Goal: Complete application form

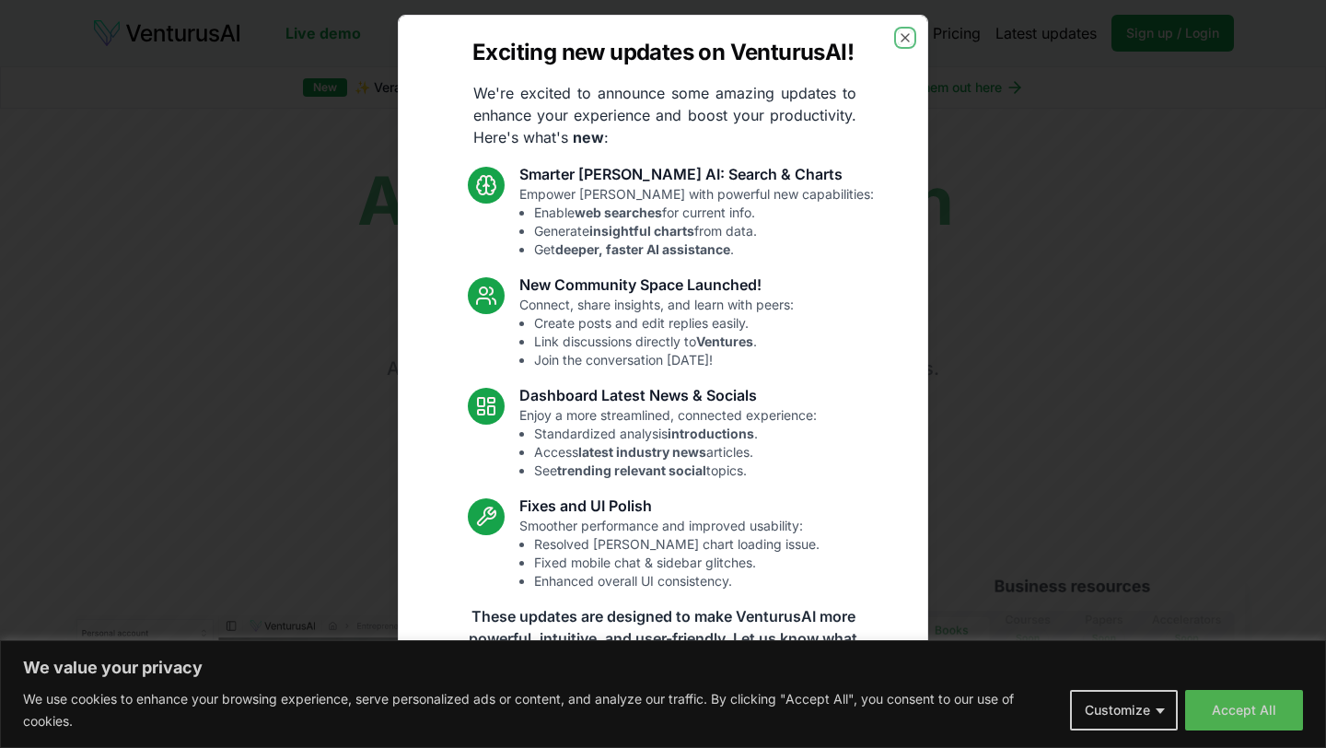
scroll to position [20, 0]
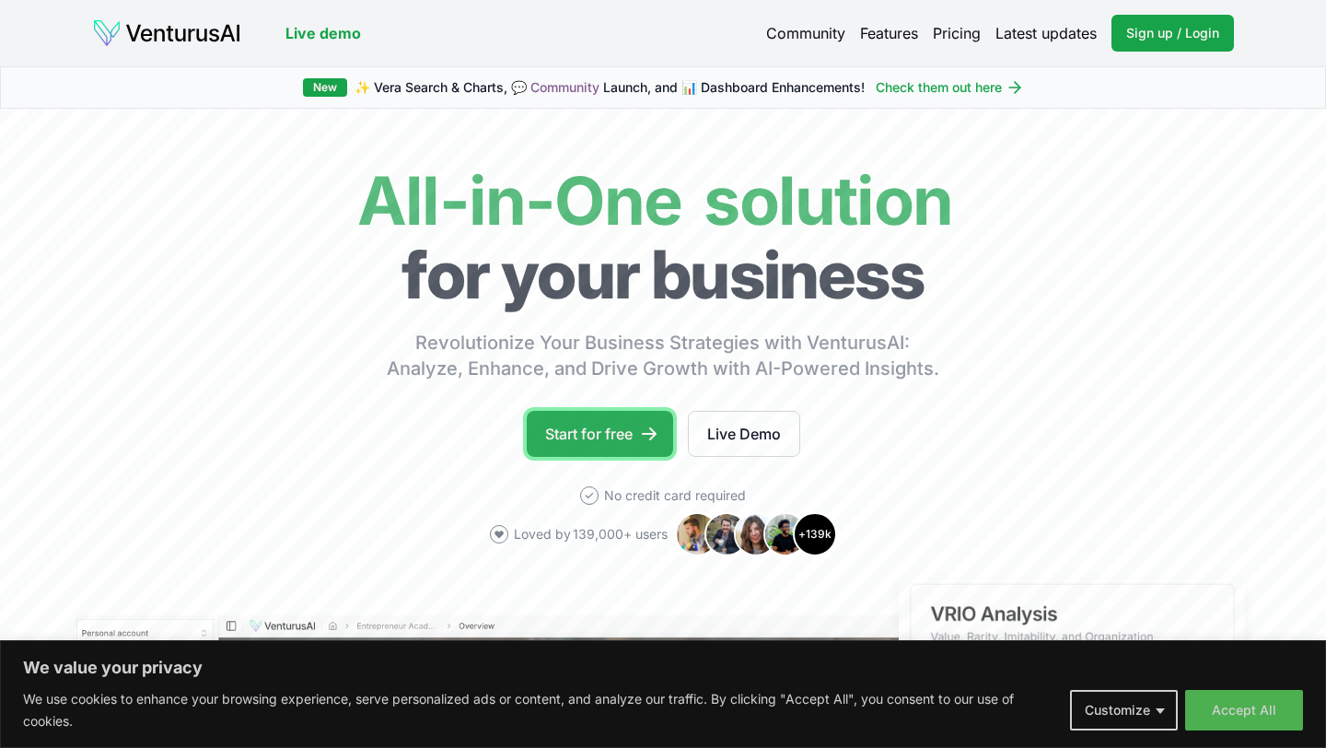
click at [627, 429] on link "Start for free" at bounding box center [600, 434] width 146 height 46
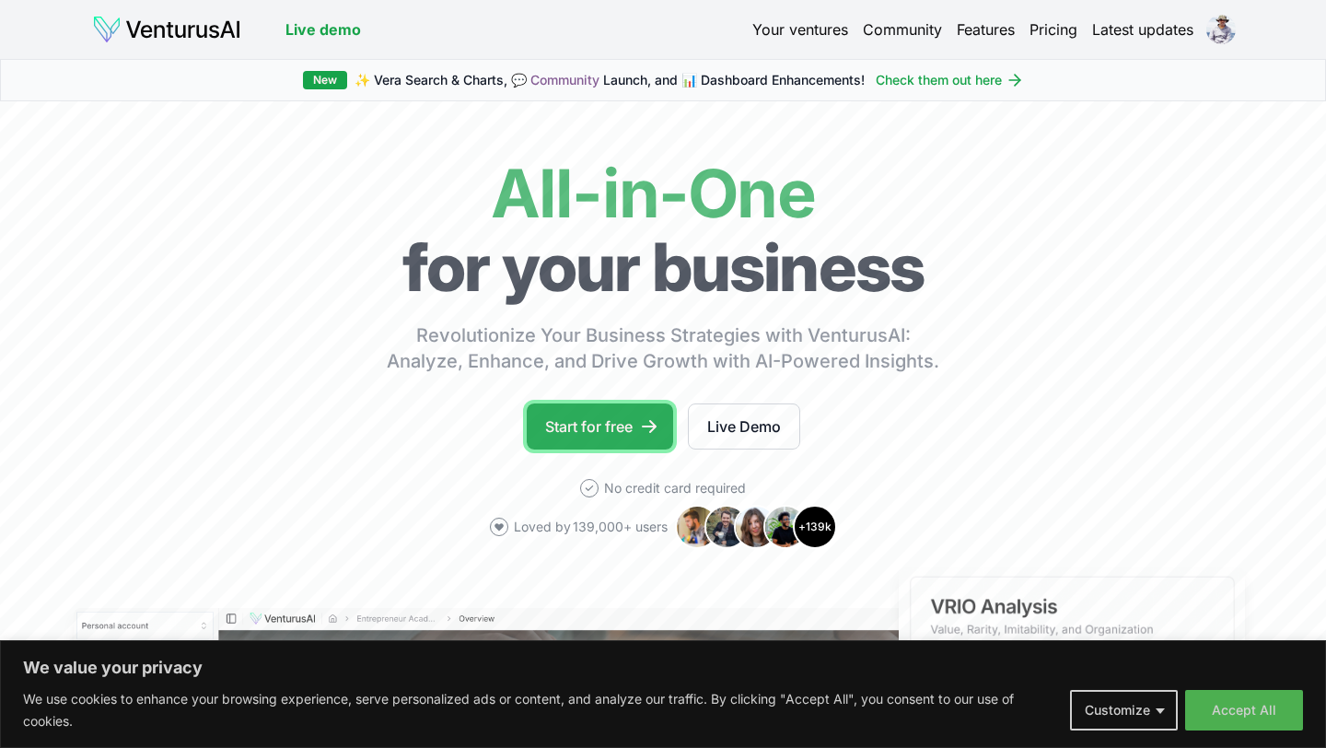
click at [632, 433] on link "Start for free" at bounding box center [600, 426] width 146 height 46
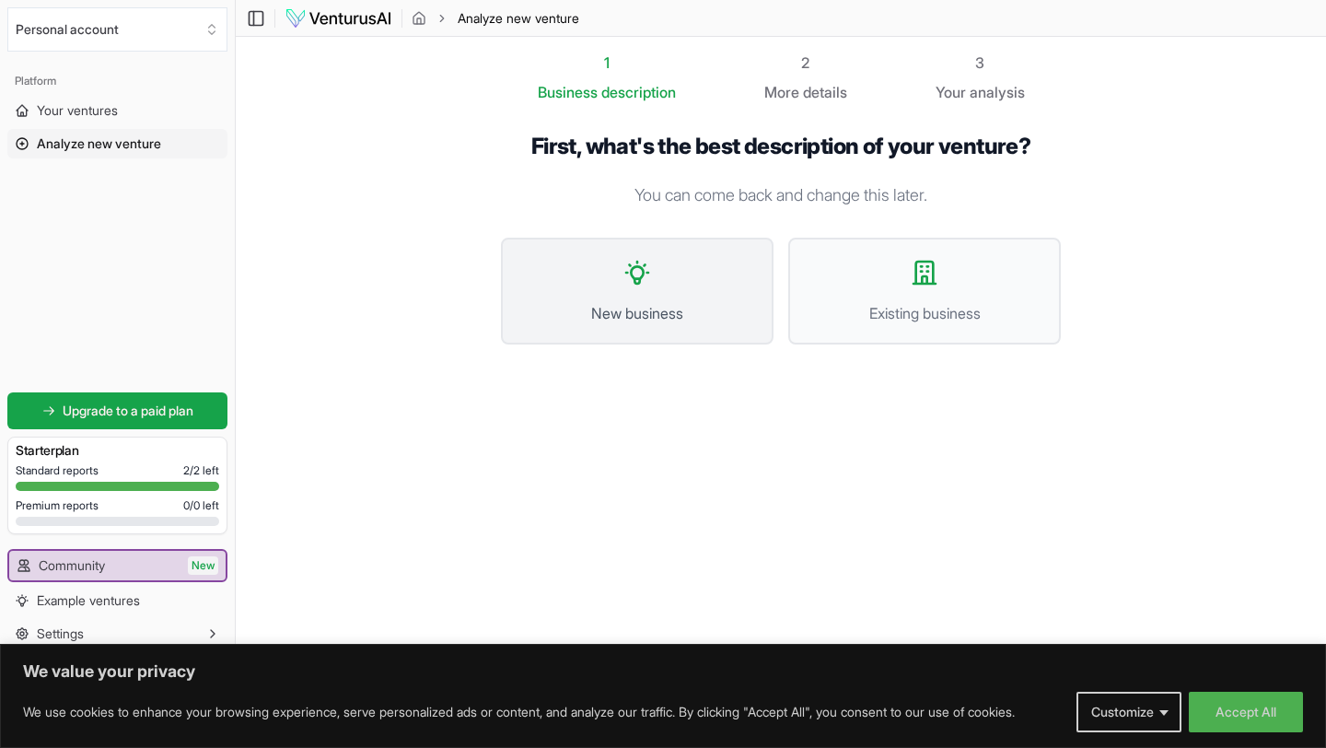
click at [690, 267] on button "New business" at bounding box center [637, 291] width 273 height 107
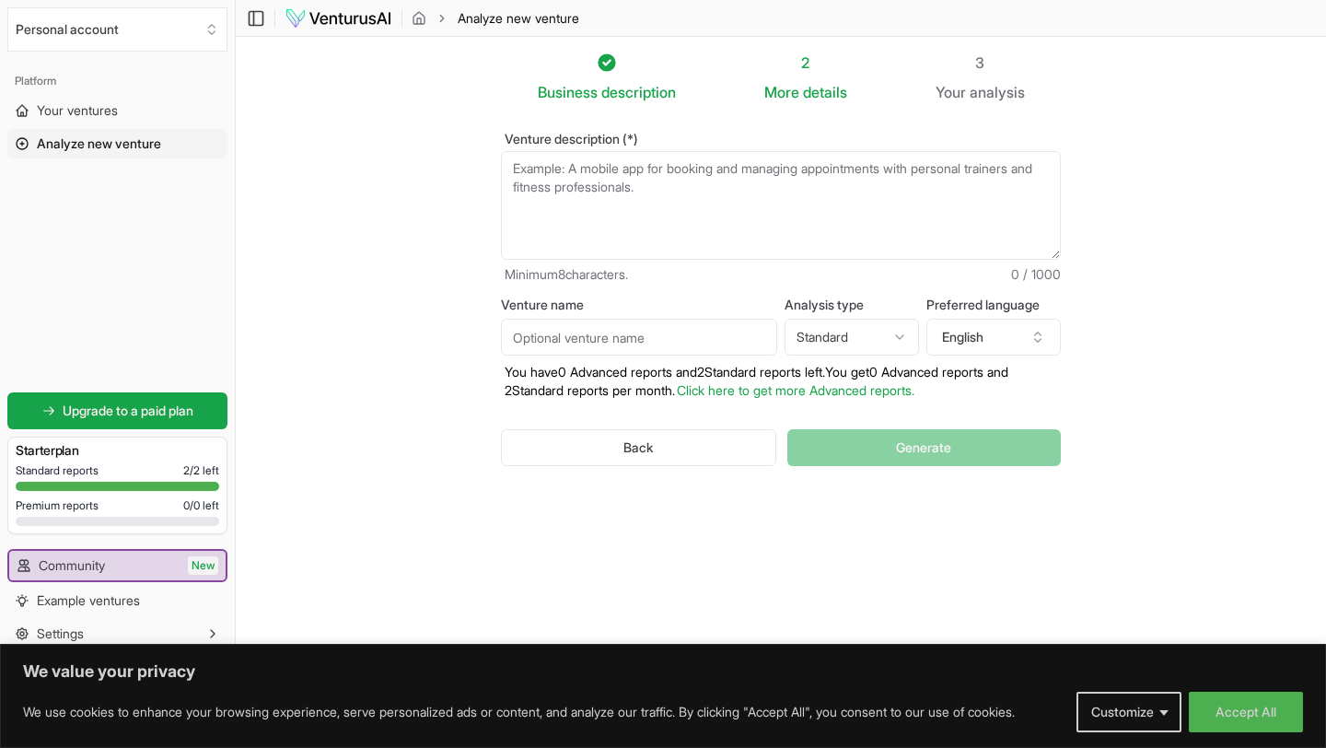
click at [635, 338] on input "Venture name" at bounding box center [639, 337] width 276 height 37
click at [615, 200] on textarea "Venture description (*)" at bounding box center [781, 205] width 560 height 109
click at [854, 340] on html "We value your privacy We use cookies to enhance your browsing experience, serve…" at bounding box center [663, 374] width 1326 height 748
click at [766, 299] on label "Venture name" at bounding box center [639, 304] width 276 height 13
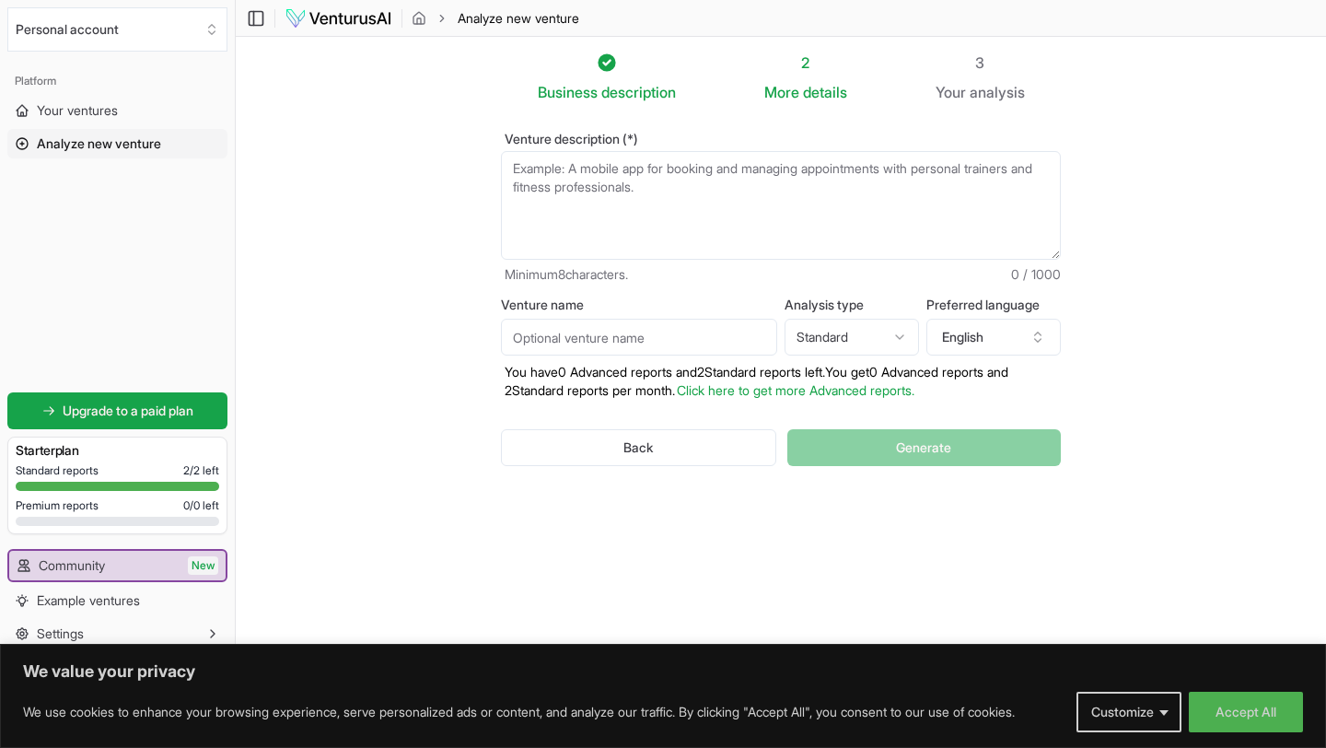
click at [766, 319] on input "Venture name" at bounding box center [639, 337] width 276 height 37
click at [470, 256] on section "Business description 2 More details 3 Your analysis Venture description (*) Min…" at bounding box center [781, 346] width 1091 height 619
click at [627, 204] on textarea "Venture description (*)" at bounding box center [781, 205] width 560 height 109
